Goal: Task Accomplishment & Management: Use online tool/utility

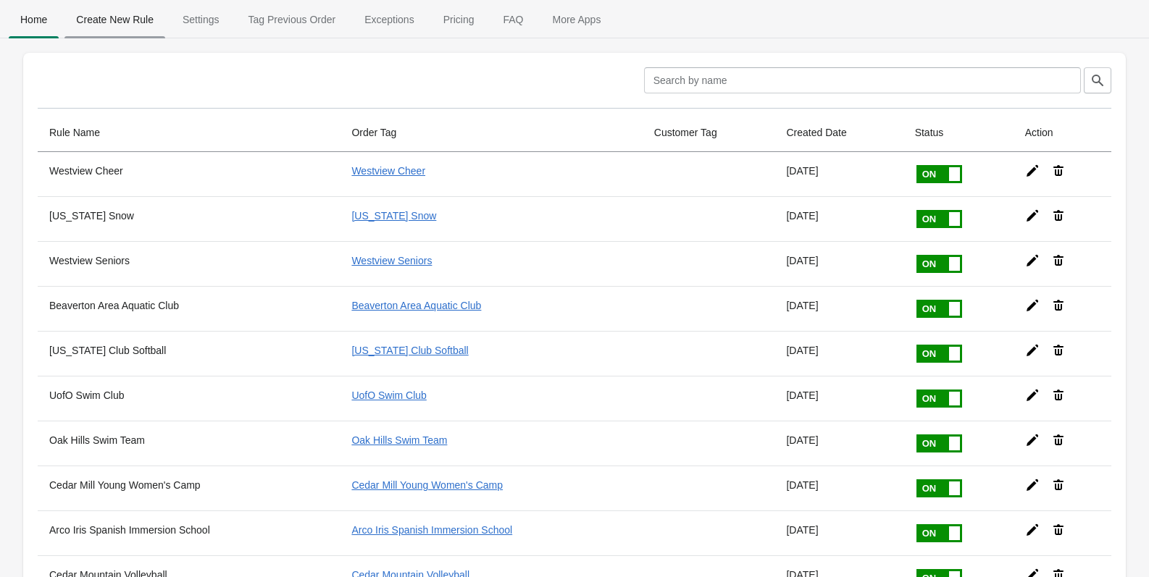
click at [120, 22] on span "Create New Rule" at bounding box center [114, 20] width 101 height 26
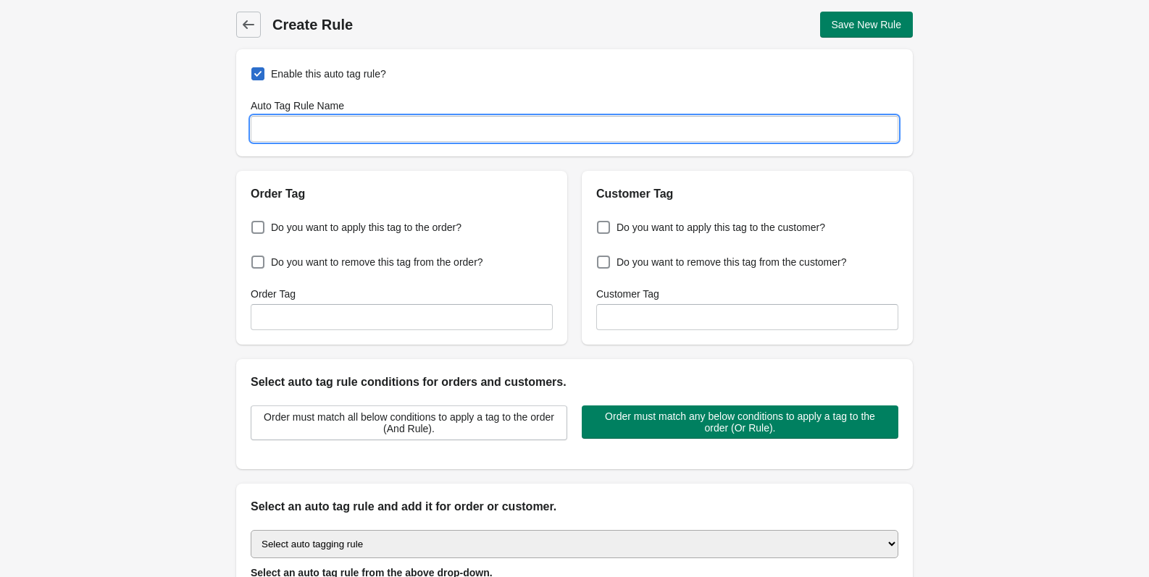
click at [318, 132] on input "Auto Tag Rule Name" at bounding box center [575, 129] width 648 height 26
paste input "Chief [PERSON_NAME] Middle School Band"
type input "Chief [PERSON_NAME] Middle School Band"
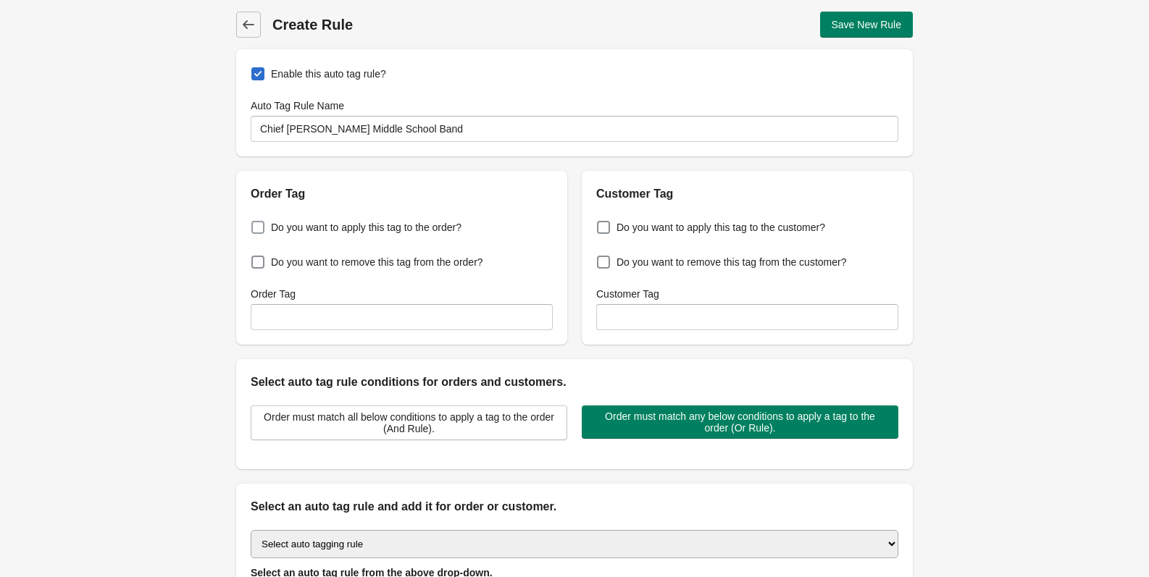
click at [258, 227] on span at bounding box center [257, 227] width 13 height 13
click at [255, 224] on input "Do you want to apply this tag to the order?" at bounding box center [254, 223] width 1 height 1
checkbox input "true"
click at [317, 306] on input "Order Tag" at bounding box center [402, 317] width 302 height 26
paste input "Chief [PERSON_NAME] Middle School Band"
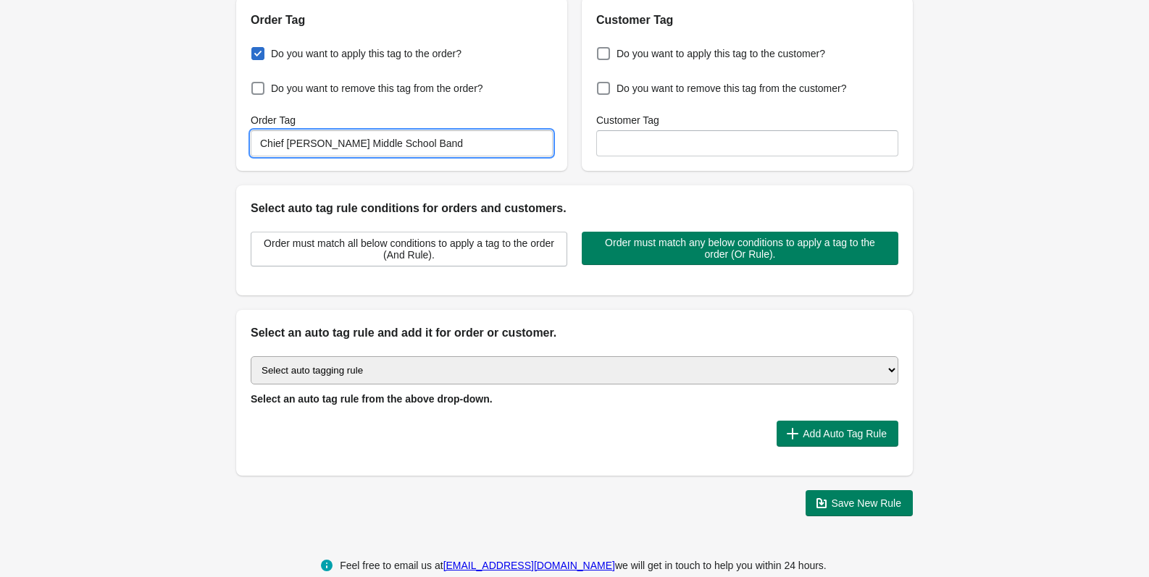
scroll to position [200, 0]
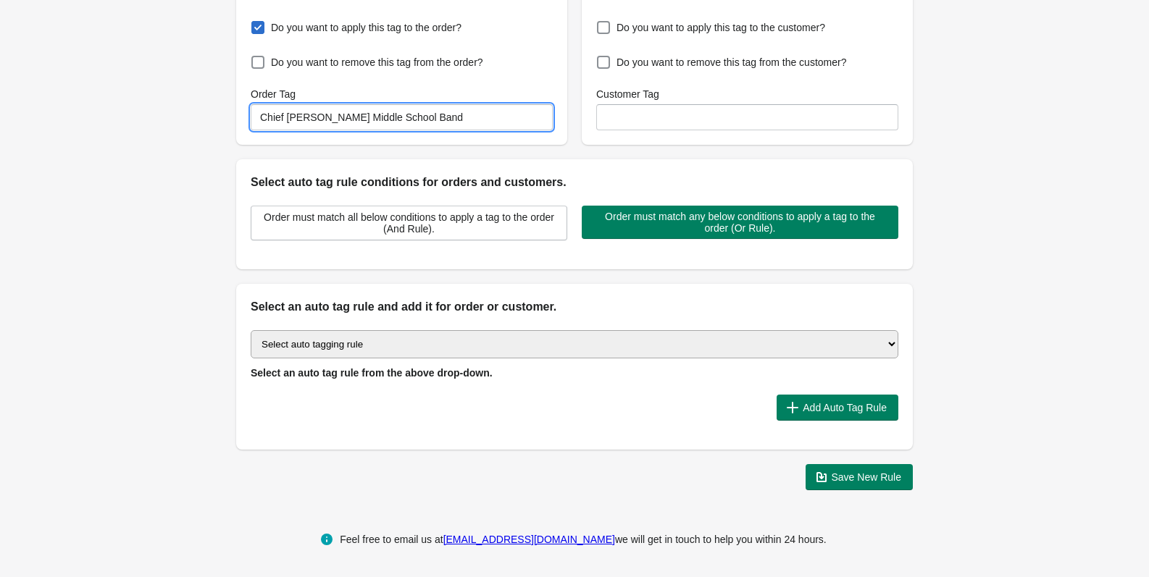
type input "Chief [PERSON_NAME] Middle School Band"
click at [318, 337] on select "Select auto tagging rule Tag by order amount Tag based on the order count (Volu…" at bounding box center [575, 344] width 648 height 28
drag, startPoint x: 101, startPoint y: 227, endPoint x: 129, endPoint y: 227, distance: 28.2
click at [101, 227] on div "Back Create Rule Save New Rule Enable this auto tag rule? Auto Tag Rule Name Ch…" at bounding box center [574, 151] width 1149 height 702
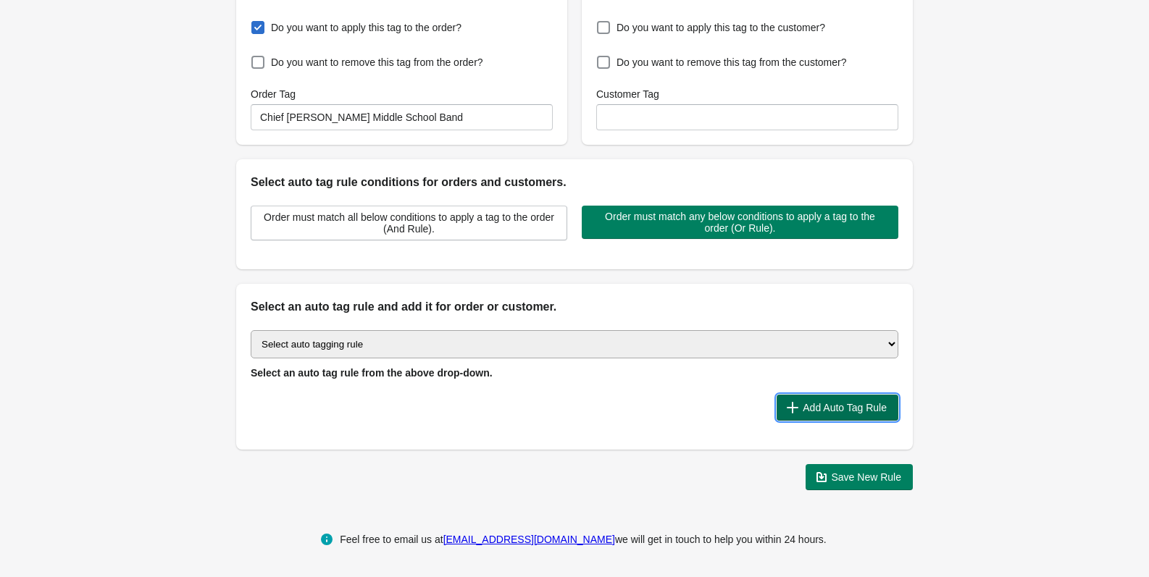
click at [843, 403] on span "Add Auto Tag Rule" at bounding box center [845, 408] width 84 height 12
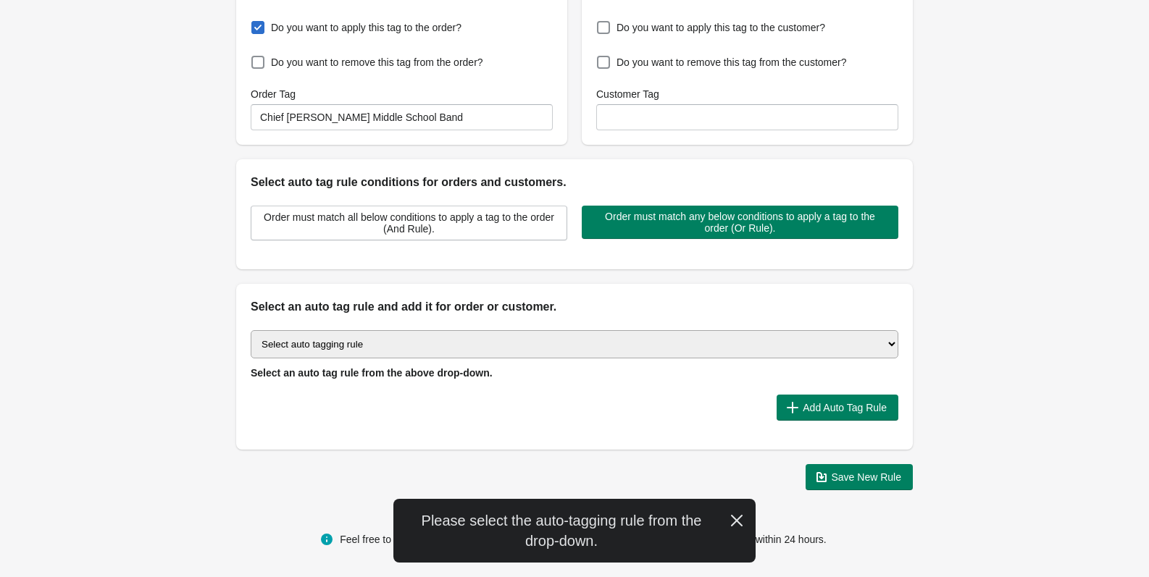
click at [395, 340] on select "Select auto tagging rule Tag by order amount Tag based on the order count (Volu…" at bounding box center [575, 344] width 648 height 28
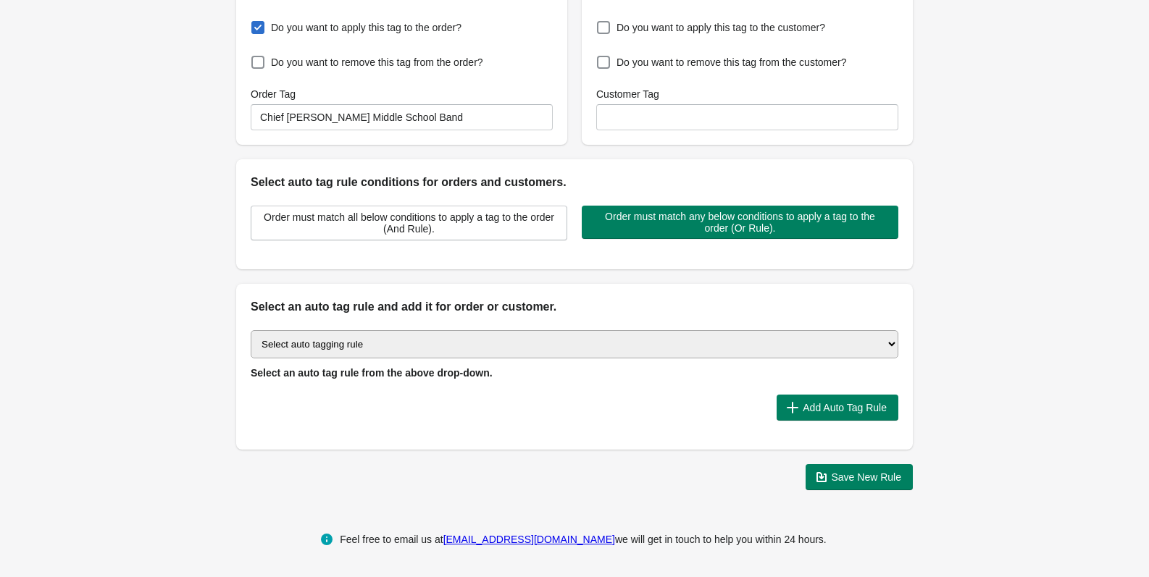
select select "2"
click at [251, 330] on select "Select auto tagging rule Tag by order amount Tag based on the order count (Volu…" at bounding box center [575, 344] width 648 height 28
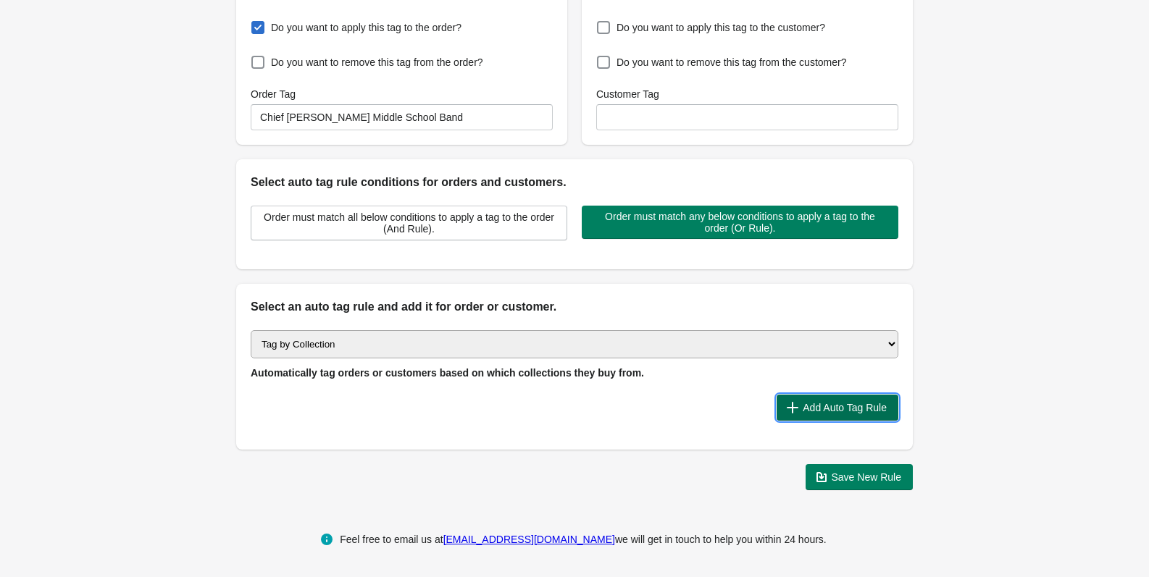
click at [831, 416] on button "Add Auto Tag Rule" at bounding box center [837, 408] width 122 height 26
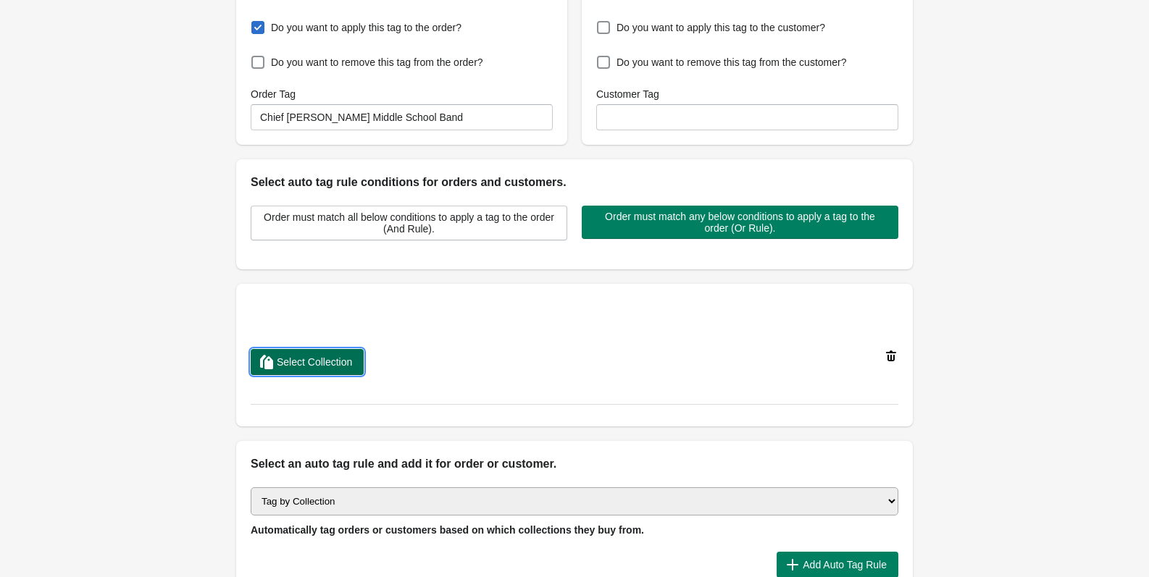
click at [332, 356] on span "Select Collection" at bounding box center [314, 362] width 75 height 12
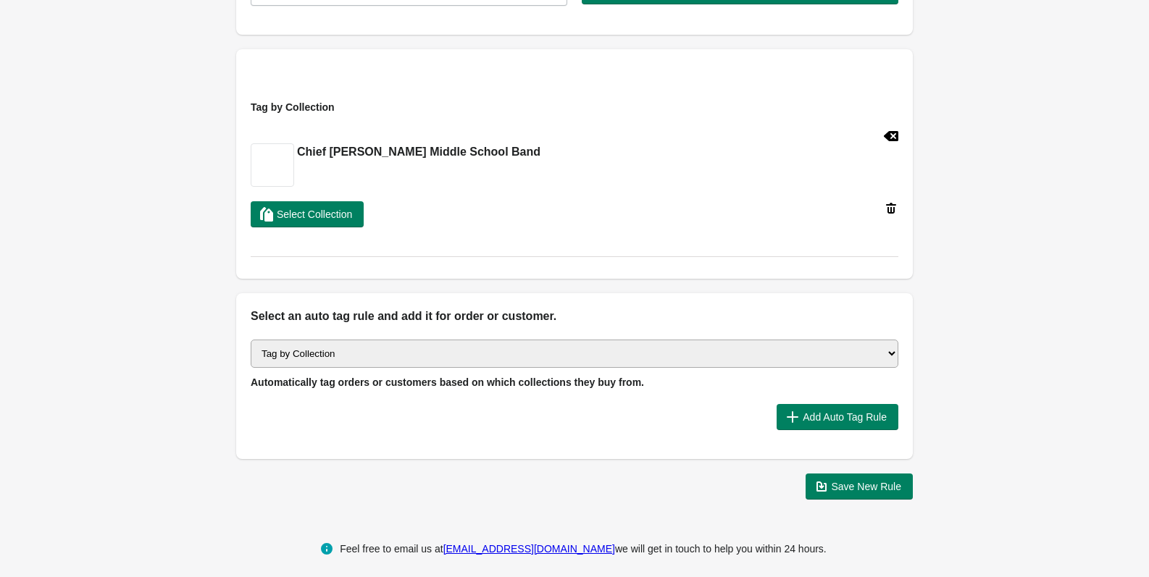
scroll to position [444, 0]
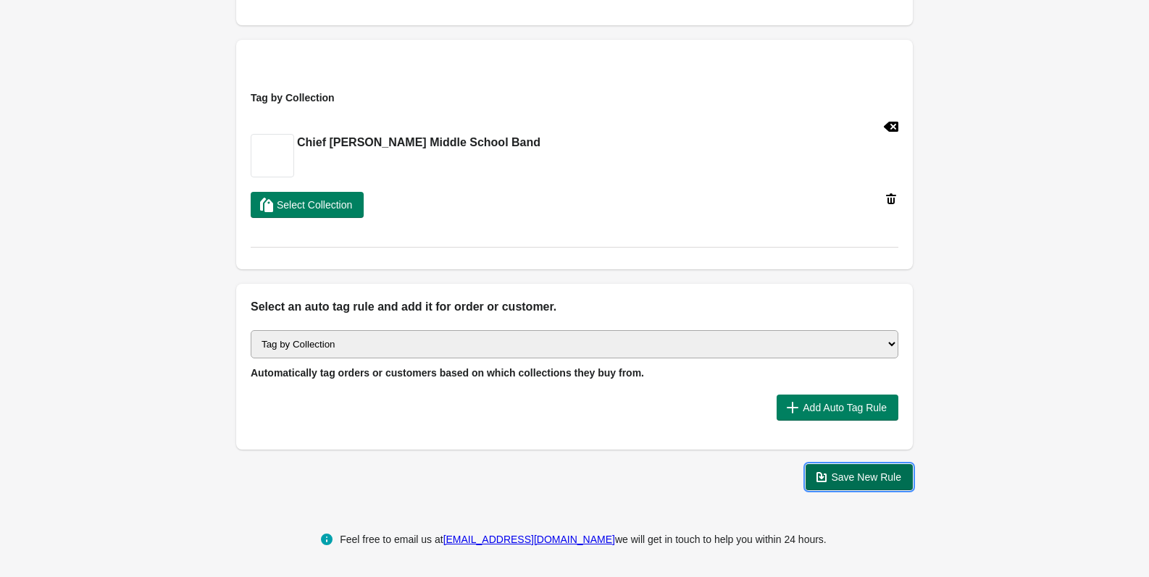
click at [868, 481] on span "Save New Rule" at bounding box center [866, 478] width 70 height 12
